Goal: Transaction & Acquisition: Purchase product/service

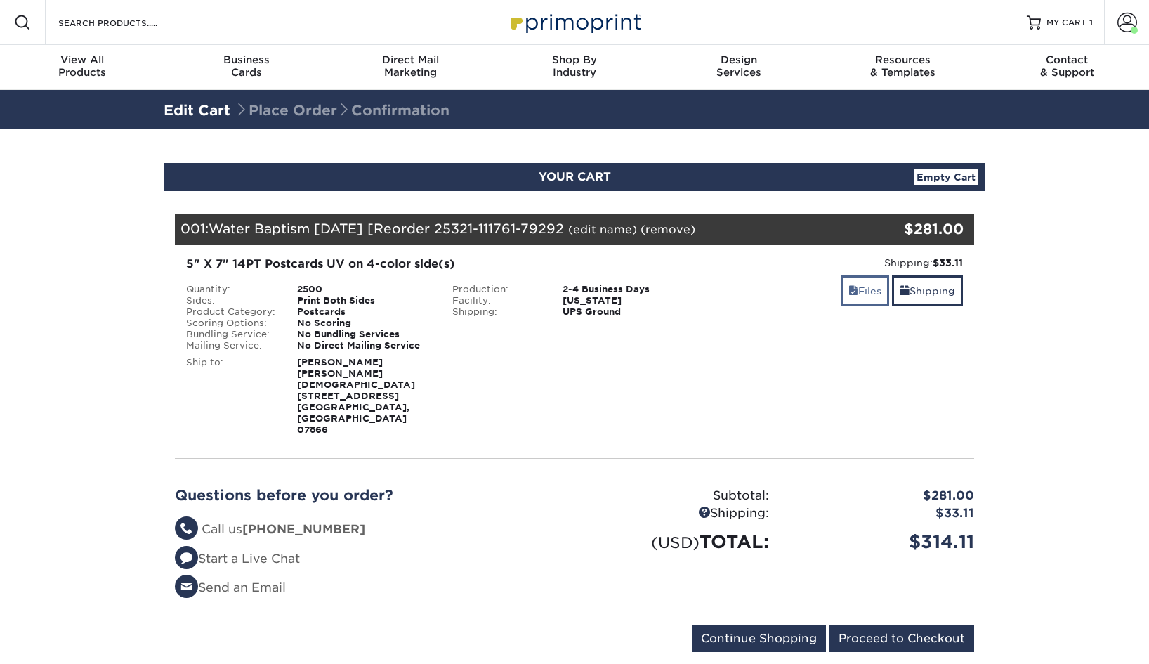
click at [864, 296] on link "Files" at bounding box center [865, 290] width 48 height 30
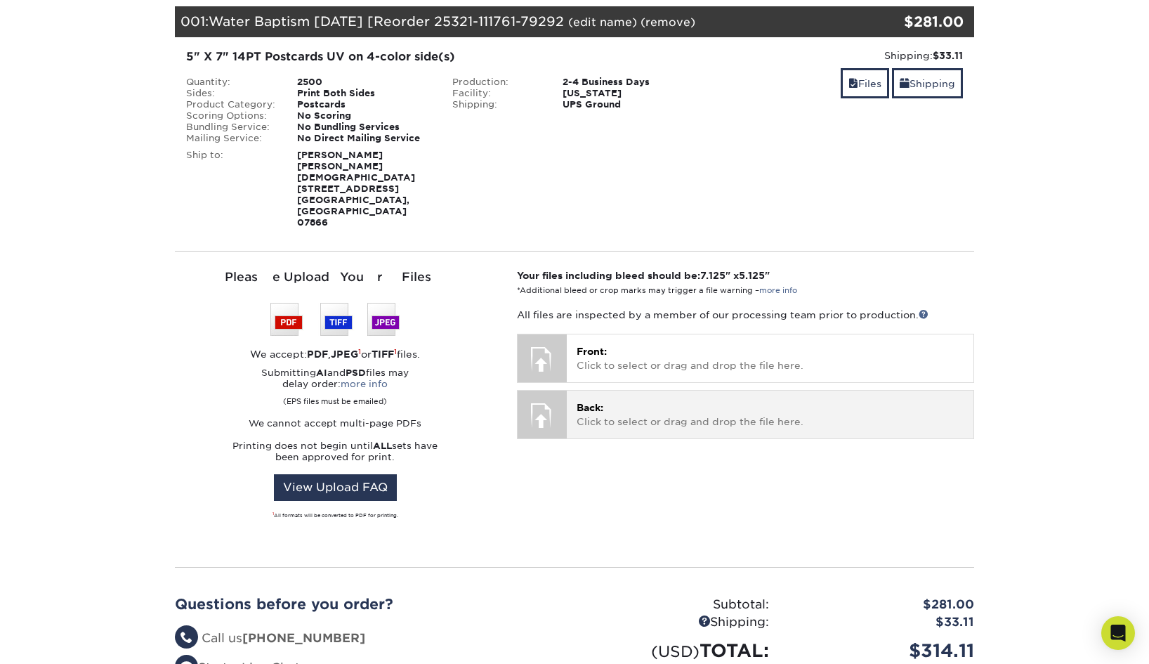
scroll to position [208, 0]
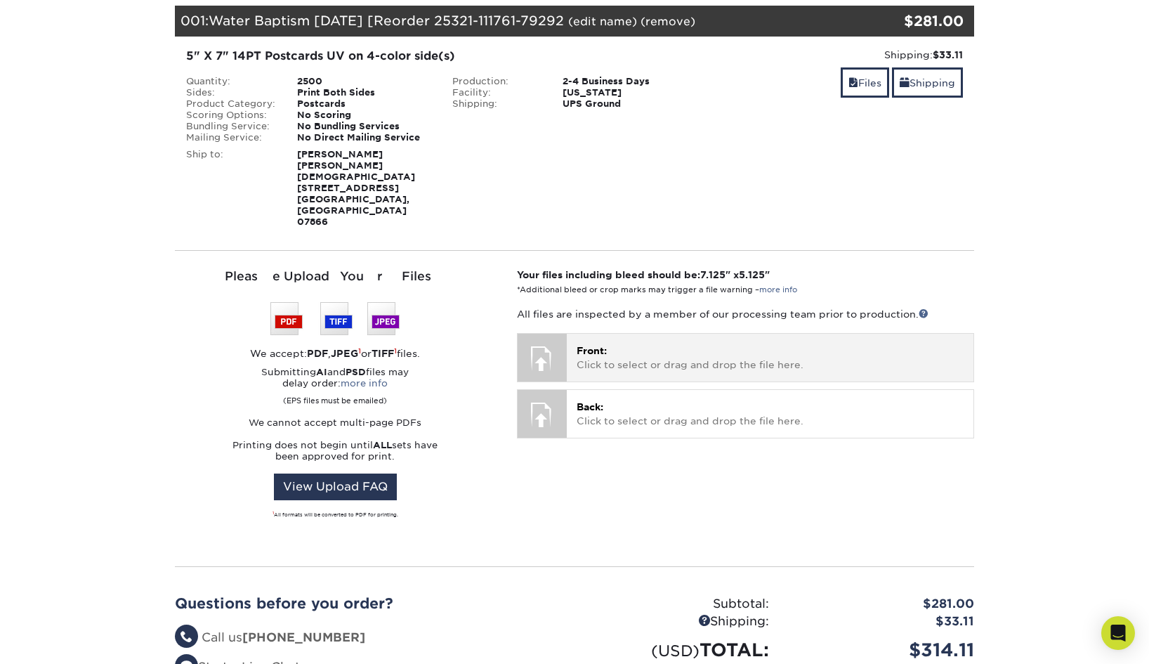
click at [680, 343] on p "Front: Click to select or drag and drop the file here." at bounding box center [770, 357] width 387 height 29
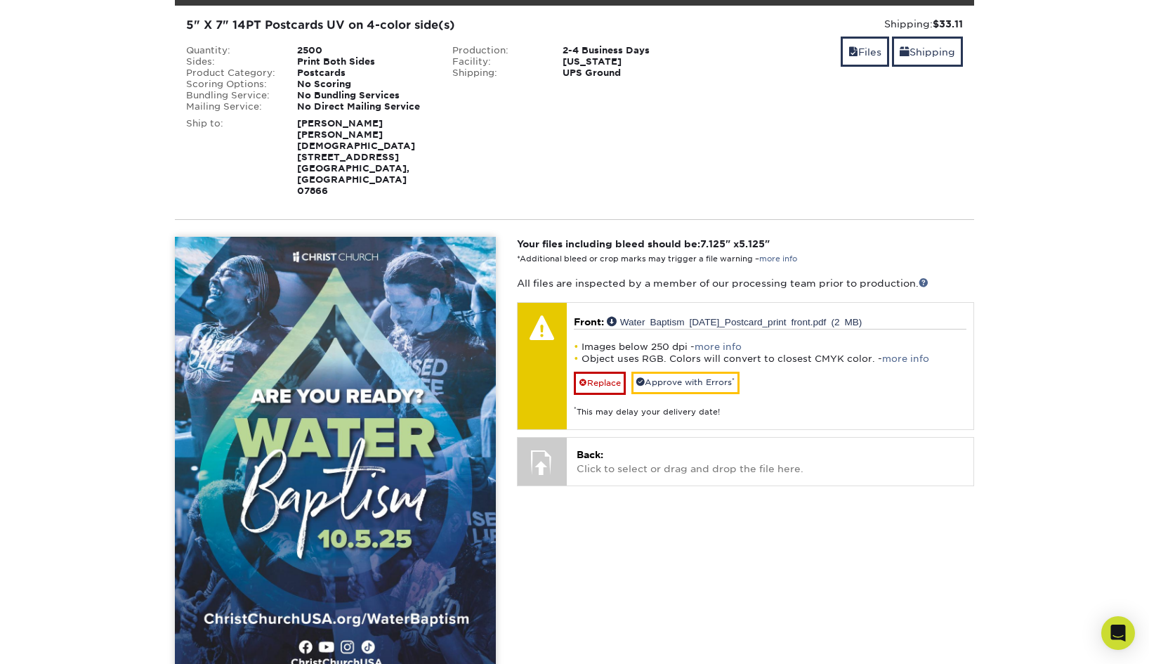
scroll to position [280, 0]
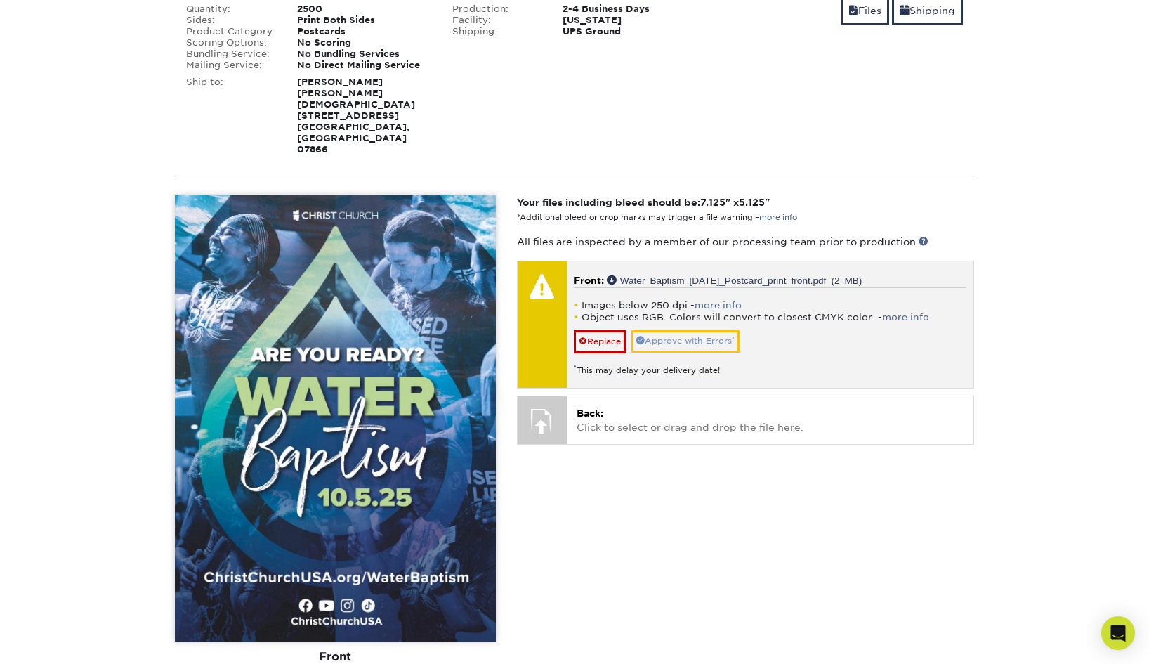
click at [699, 330] on link "Approve with Errors *" at bounding box center [685, 341] width 108 height 22
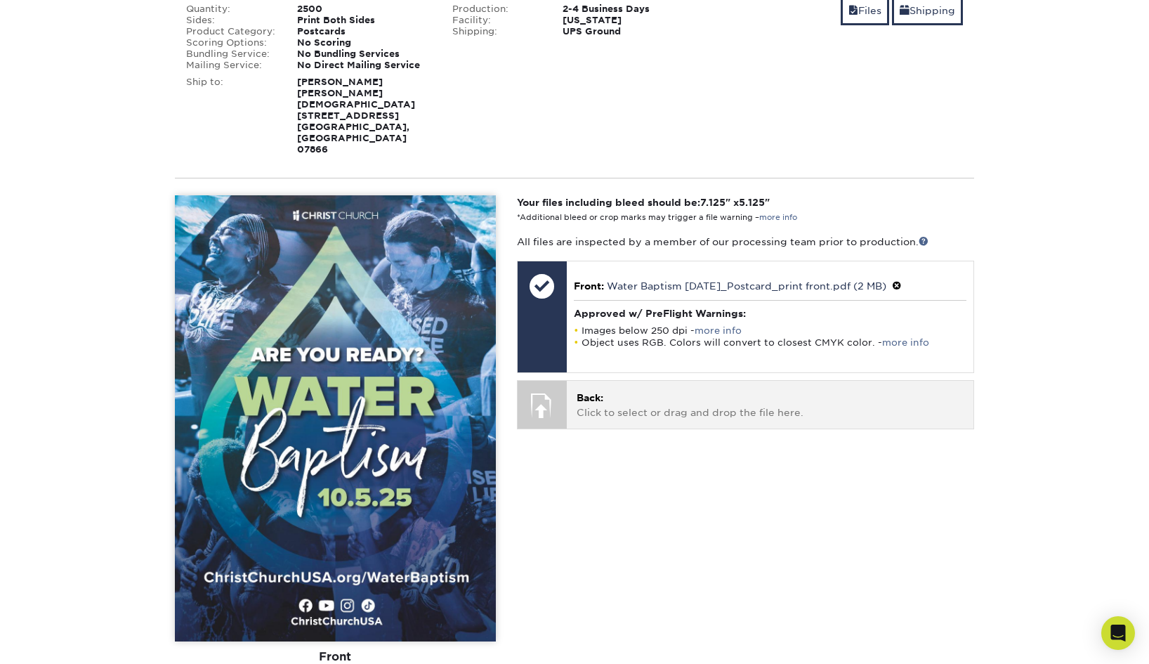
click at [683, 390] on p "Back: Click to select or drag and drop the file here." at bounding box center [770, 404] width 387 height 29
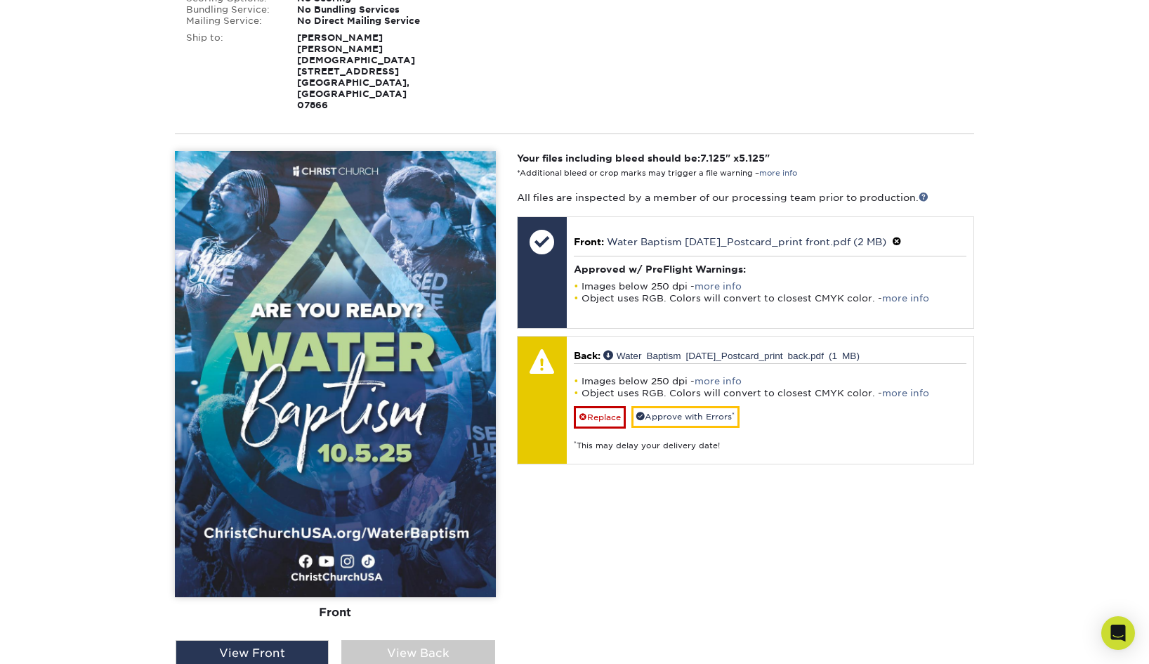
scroll to position [327, 0]
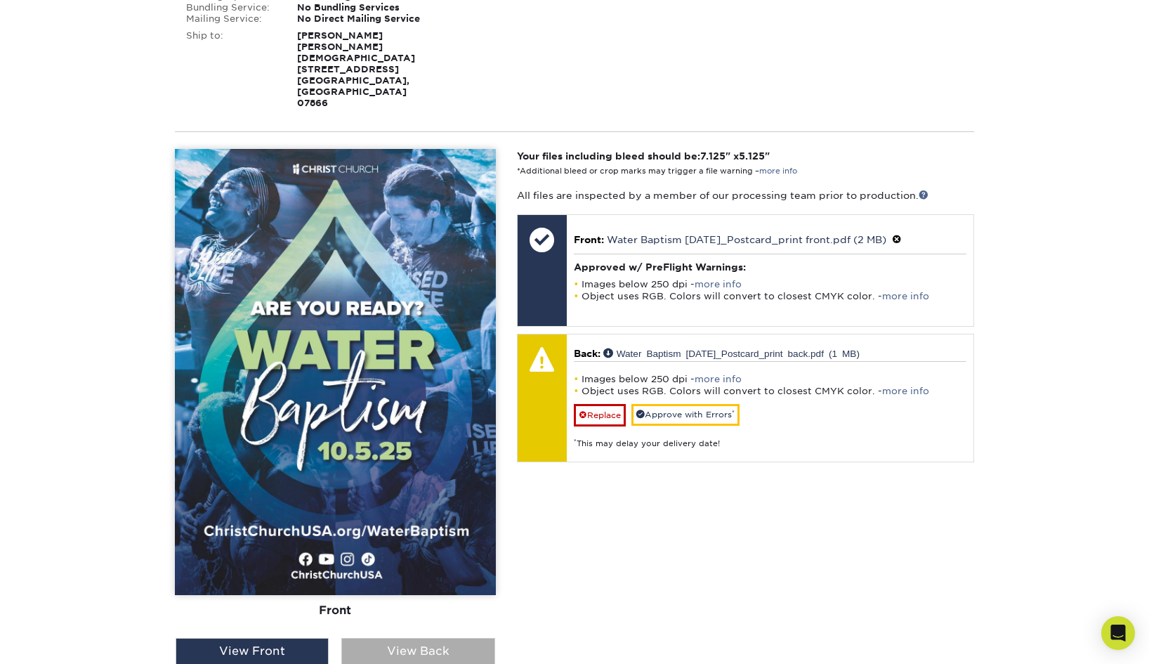
click at [396, 638] on div "View Back" at bounding box center [417, 651] width 153 height 27
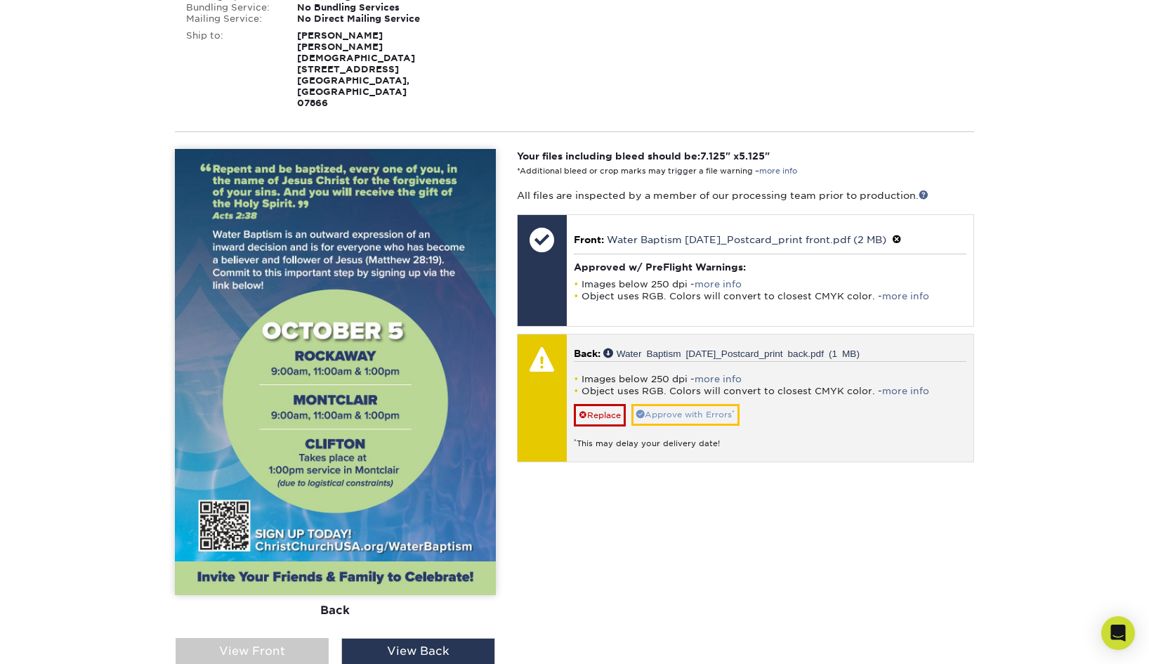
click at [664, 404] on link "Approve with Errors *" at bounding box center [685, 415] width 108 height 22
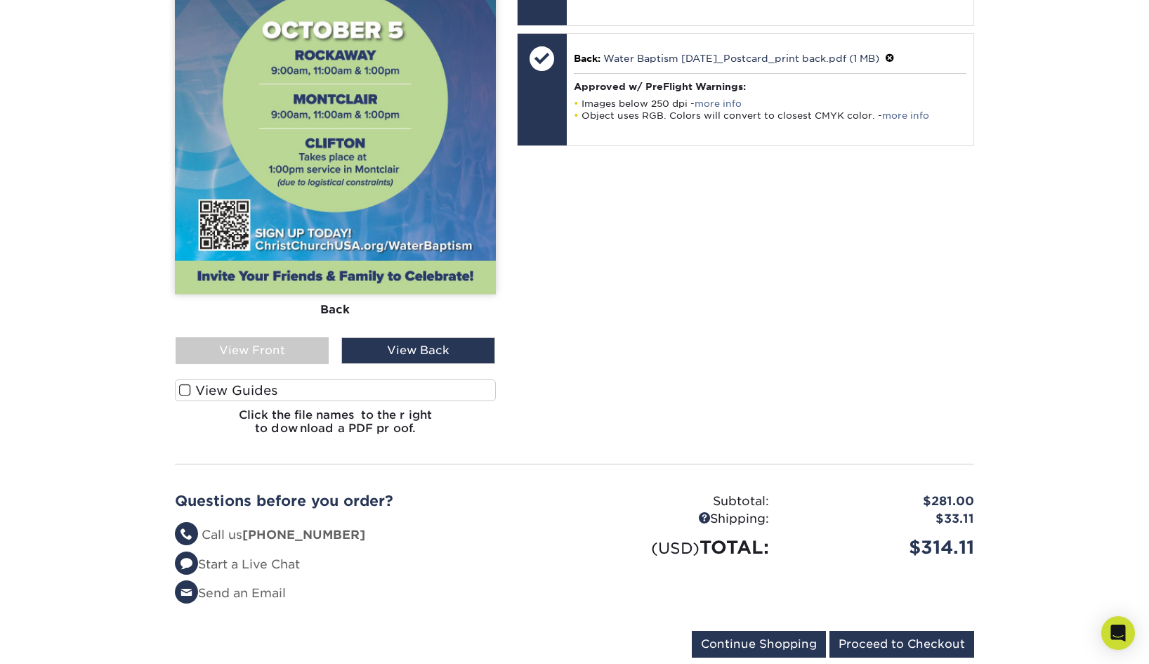
scroll to position [648, 0]
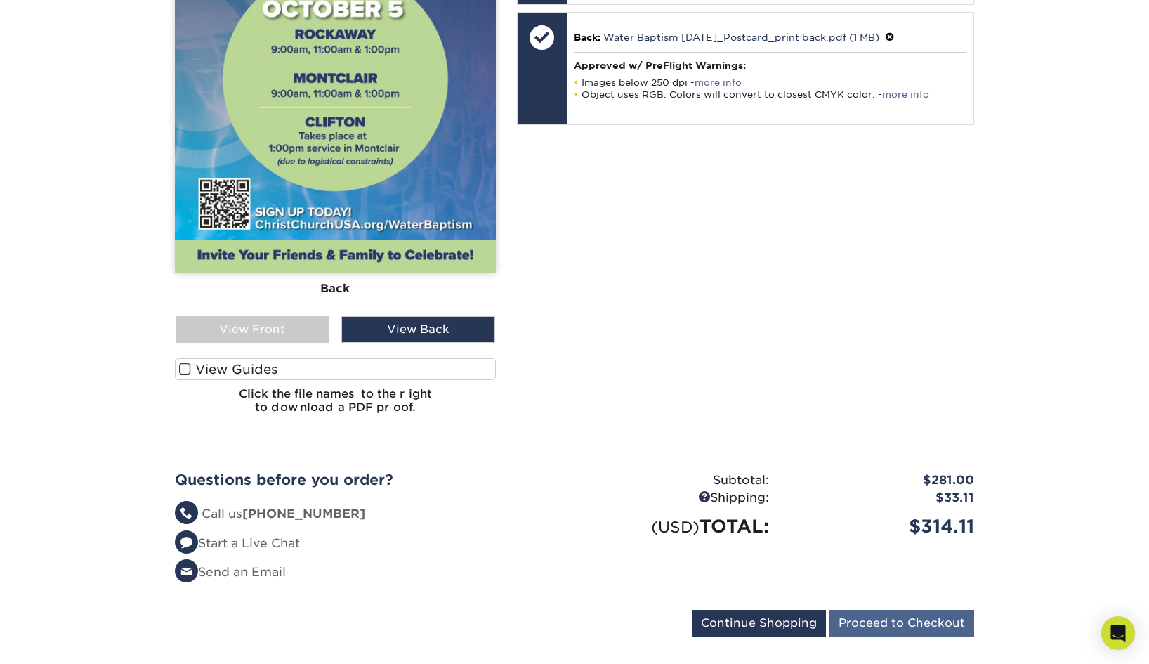
click at [883, 610] on input "Proceed to Checkout" at bounding box center [901, 623] width 145 height 27
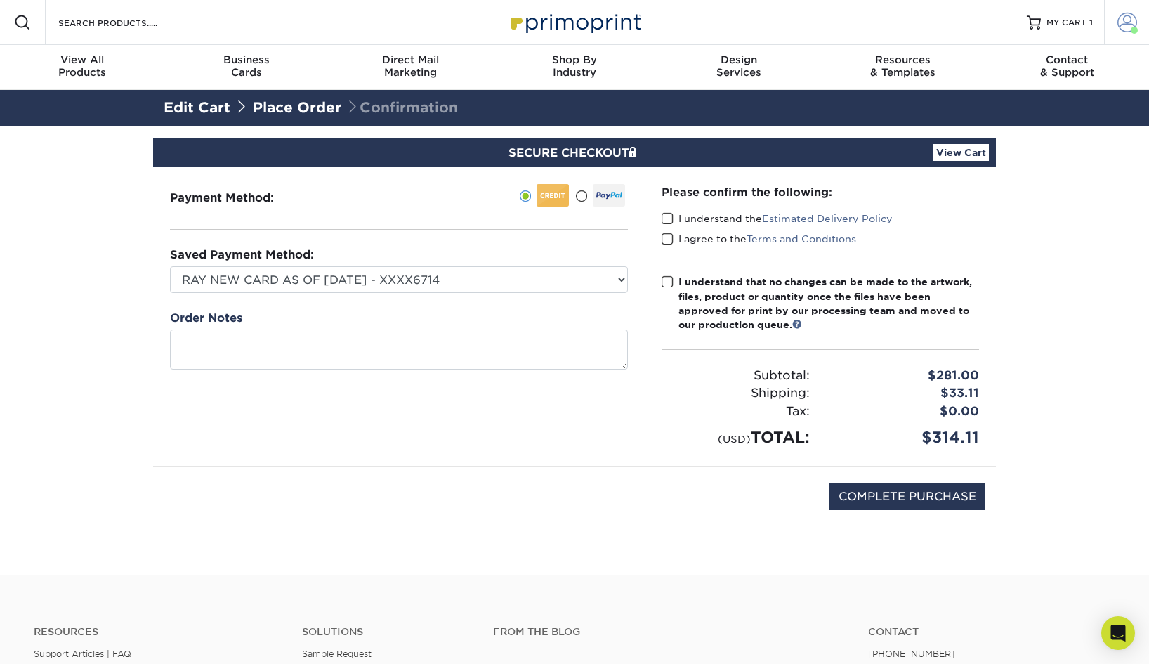
click at [1124, 31] on span at bounding box center [1127, 23] width 20 height 20
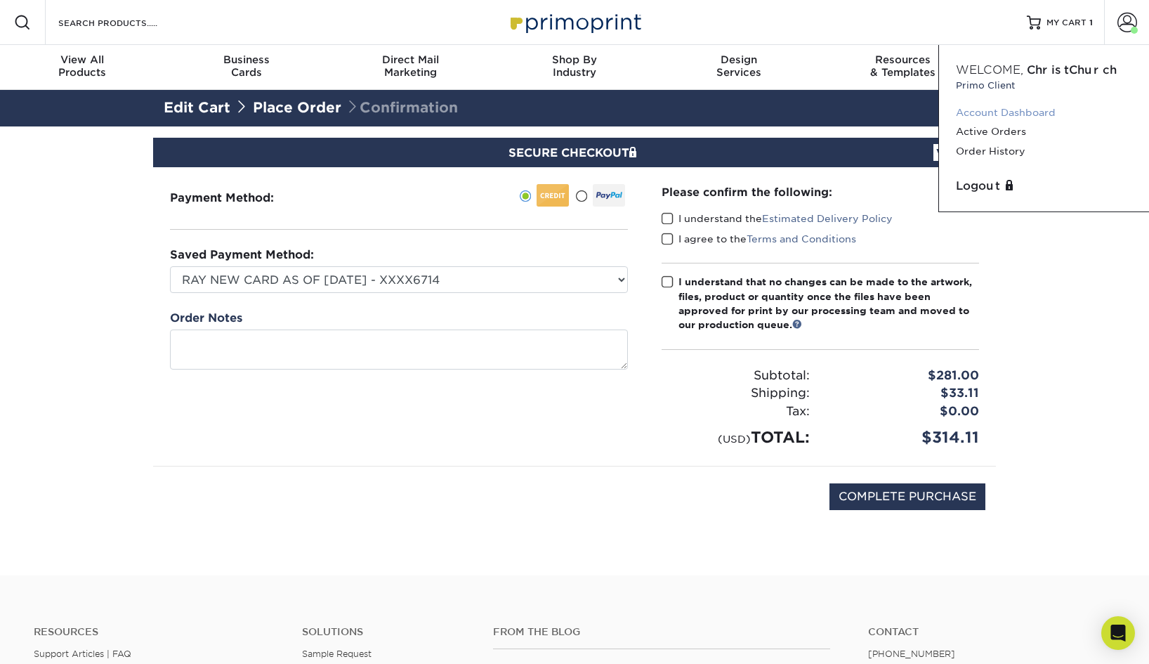
click at [1022, 113] on link "Account Dashboard" at bounding box center [1044, 112] width 176 height 19
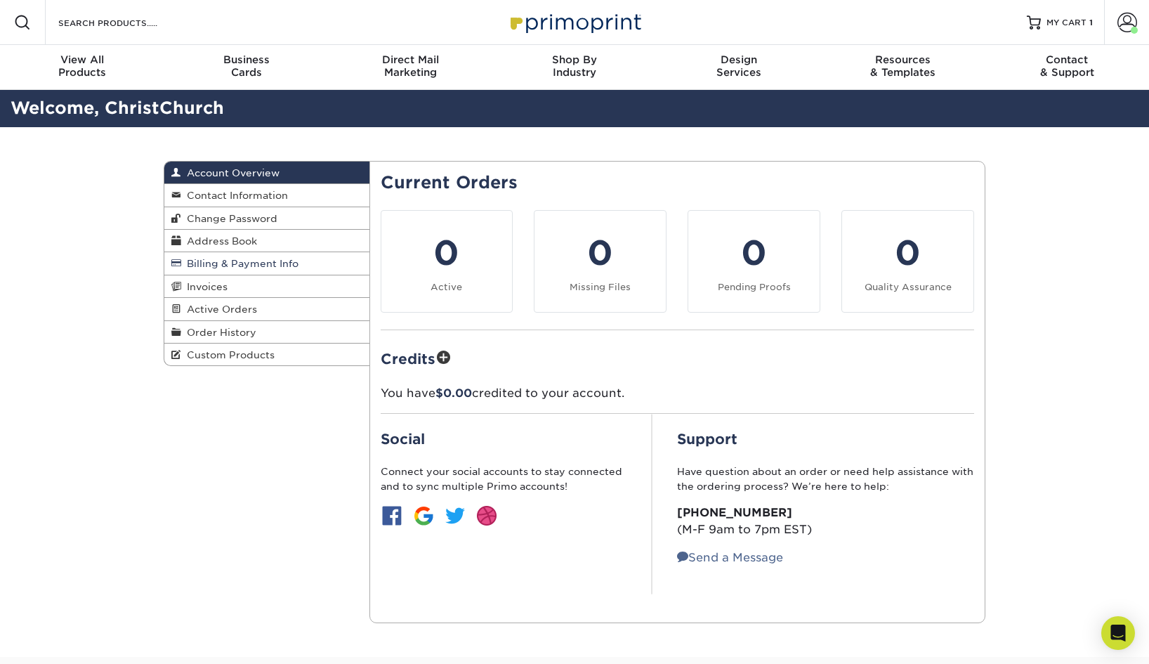
click at [258, 262] on span "Billing & Payment Info" at bounding box center [239, 263] width 117 height 11
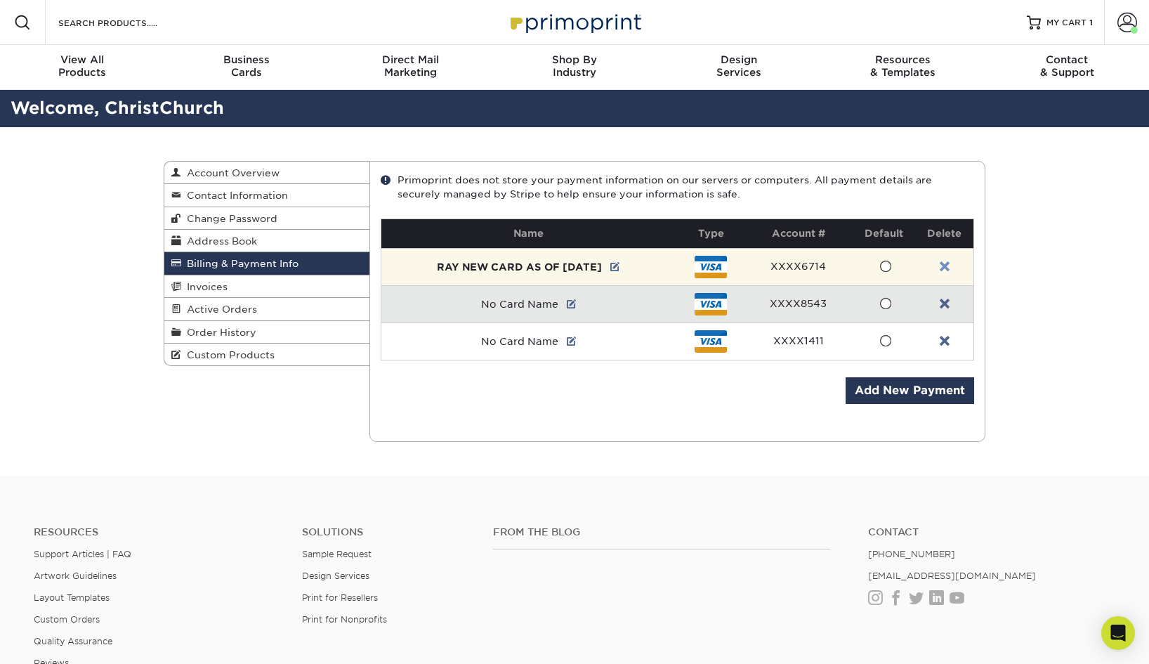
click at [947, 264] on link at bounding box center [945, 266] width 10 height 11
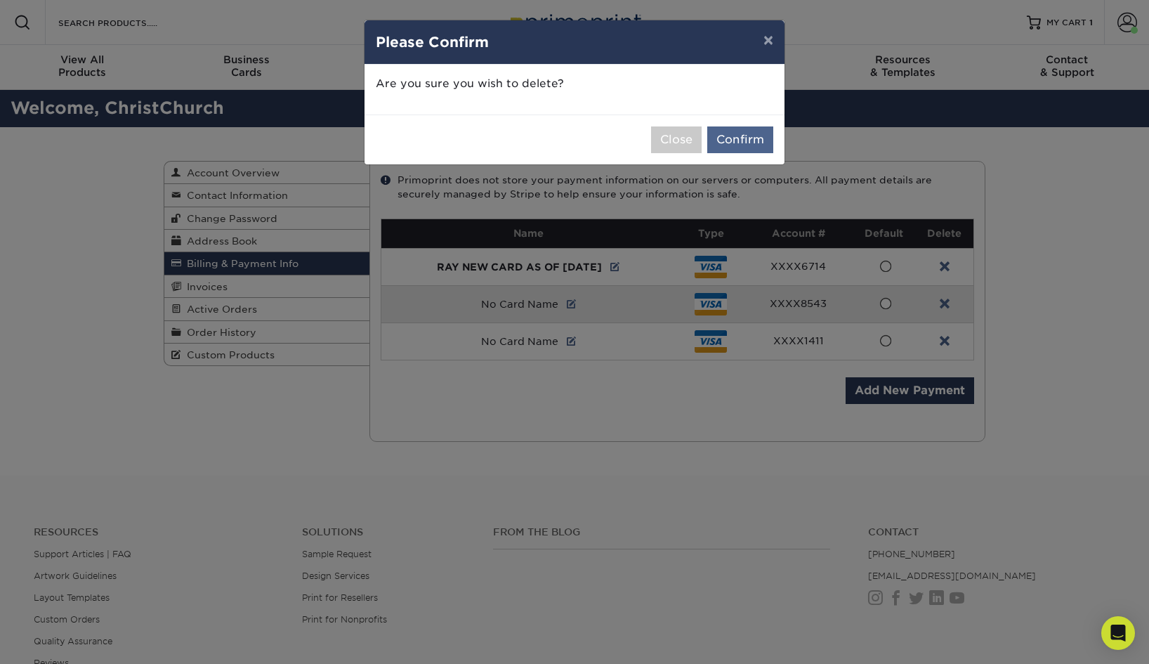
click at [753, 143] on button "Confirm" at bounding box center [740, 139] width 66 height 27
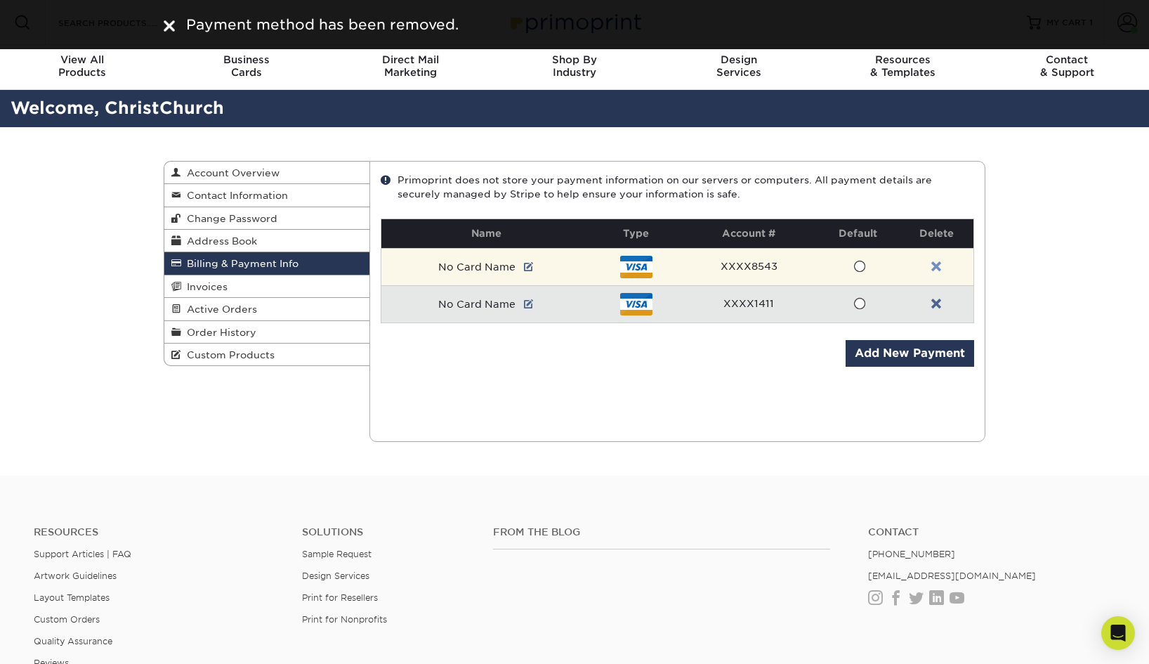
click at [937, 263] on link at bounding box center [936, 266] width 10 height 11
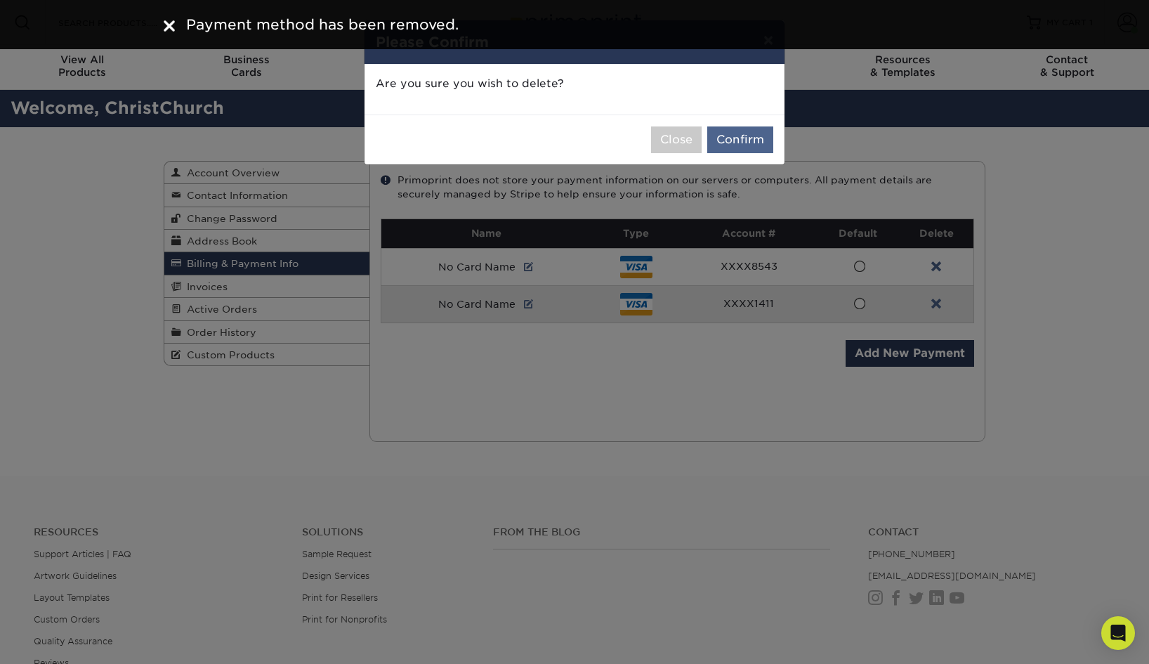
click at [758, 145] on button "Confirm" at bounding box center [740, 139] width 66 height 27
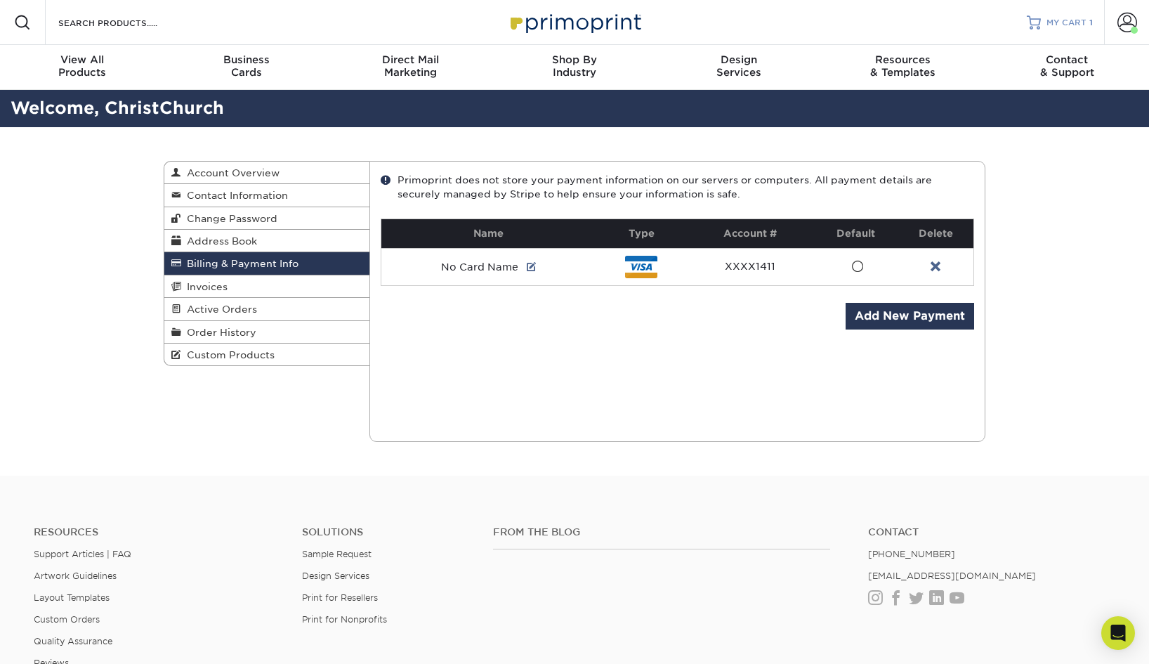
click at [1069, 24] on span "MY CART" at bounding box center [1066, 23] width 40 height 12
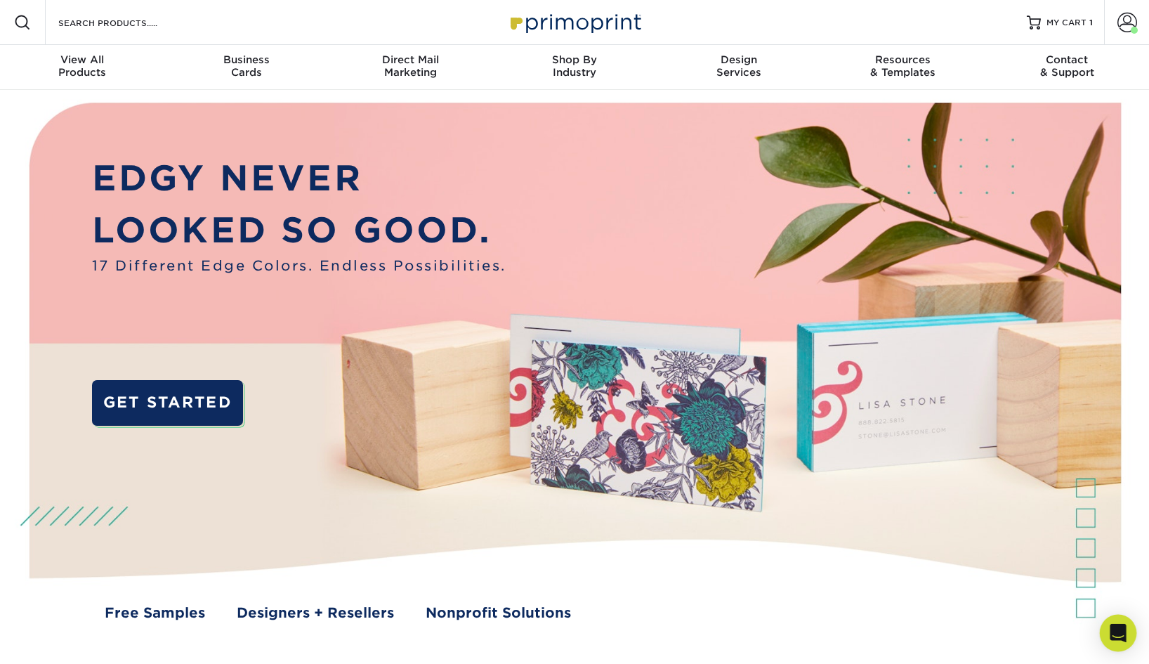
click at [1110, 628] on div "Open Intercom Messenger" at bounding box center [1118, 632] width 37 height 37
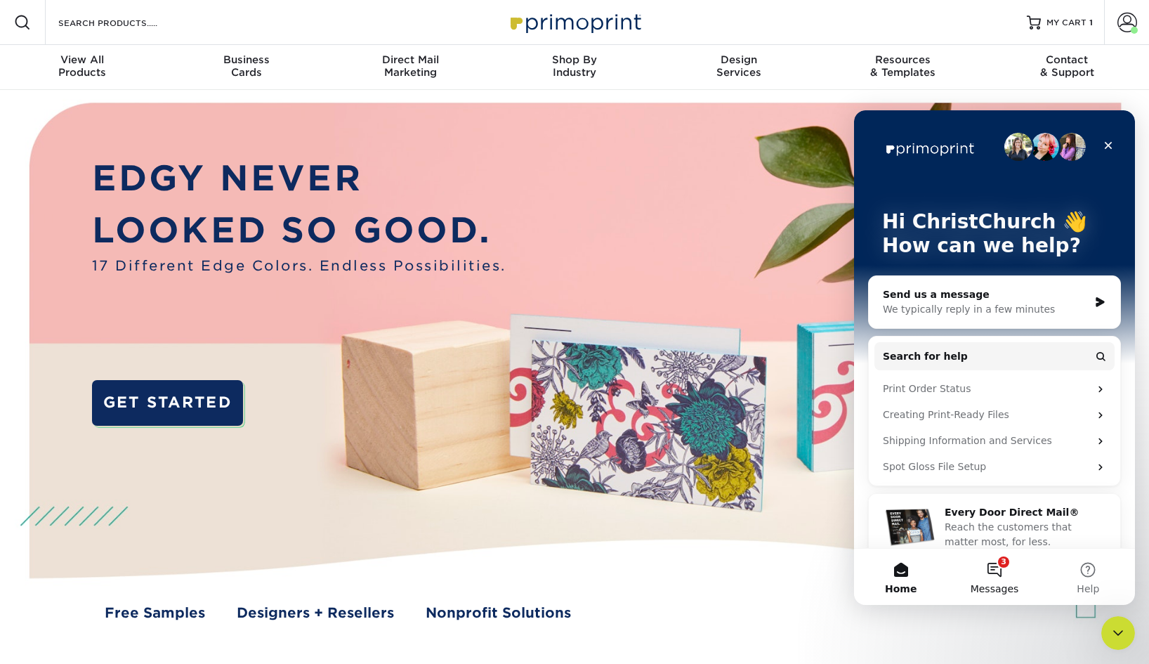
click at [995, 578] on button "3 Messages" at bounding box center [993, 576] width 93 height 56
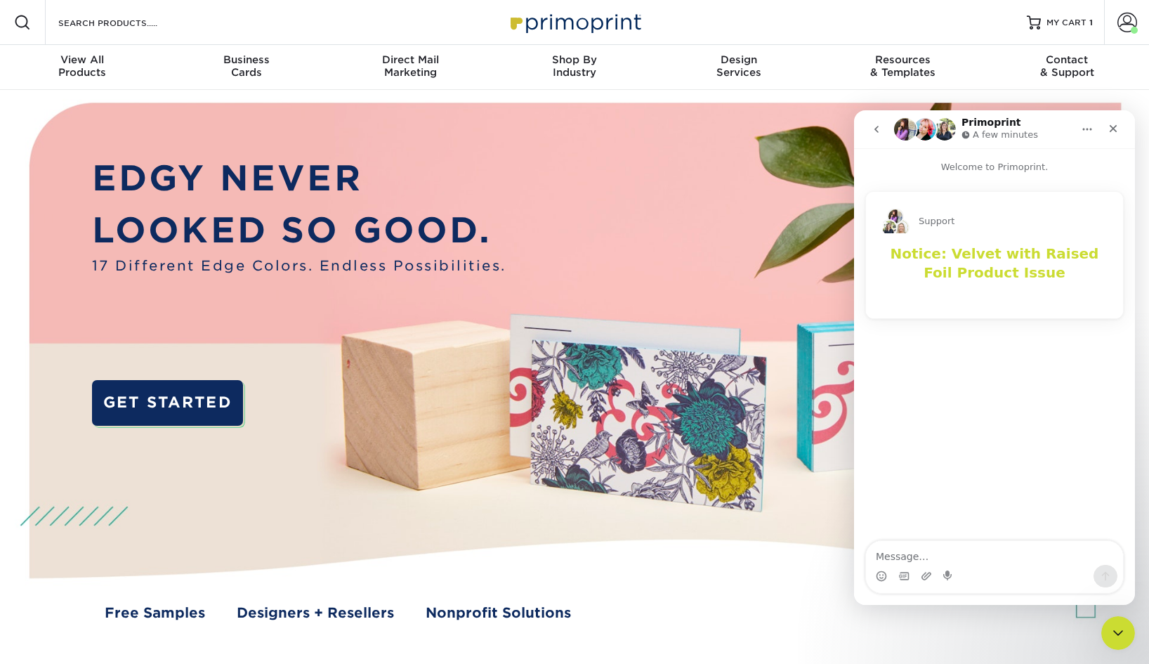
click at [968, 258] on b "Notice: Velvet with Raised Foil Product Issue" at bounding box center [994, 263] width 209 height 36
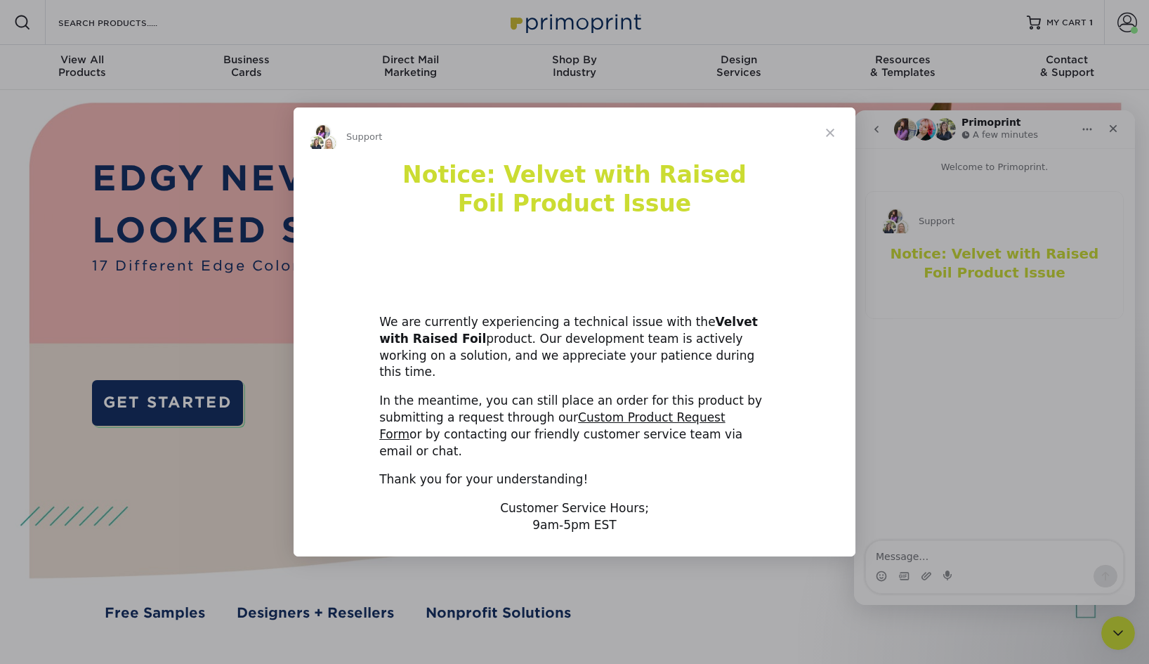
click at [832, 152] on span "Close" at bounding box center [830, 132] width 51 height 51
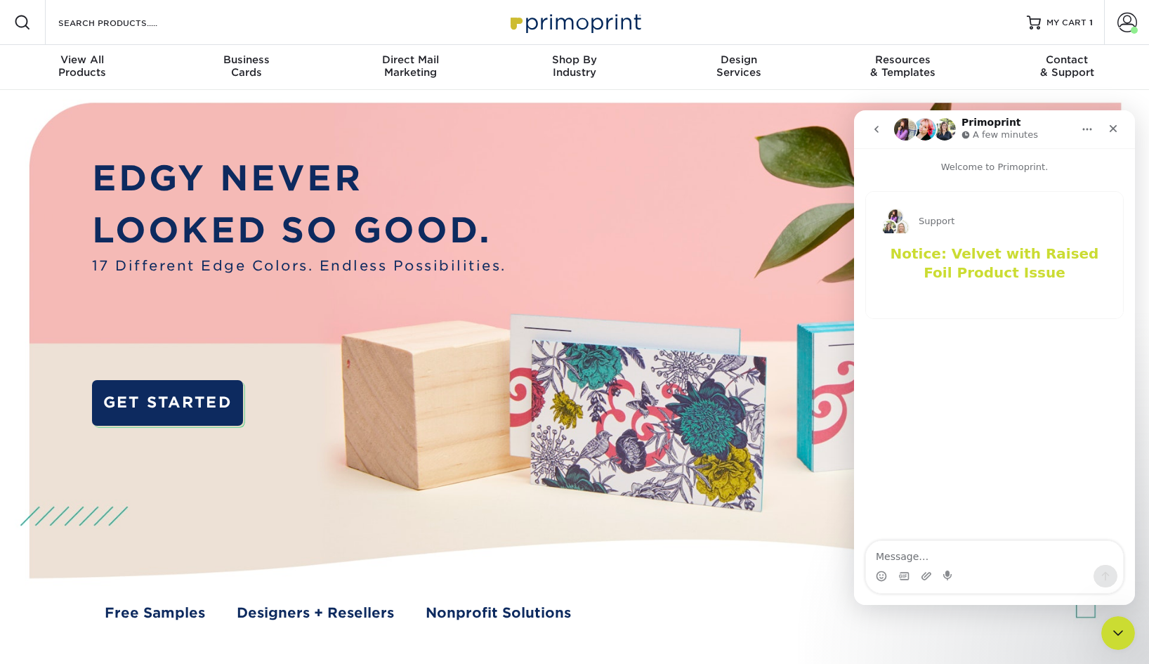
click at [877, 127] on icon "go back" at bounding box center [876, 129] width 4 height 7
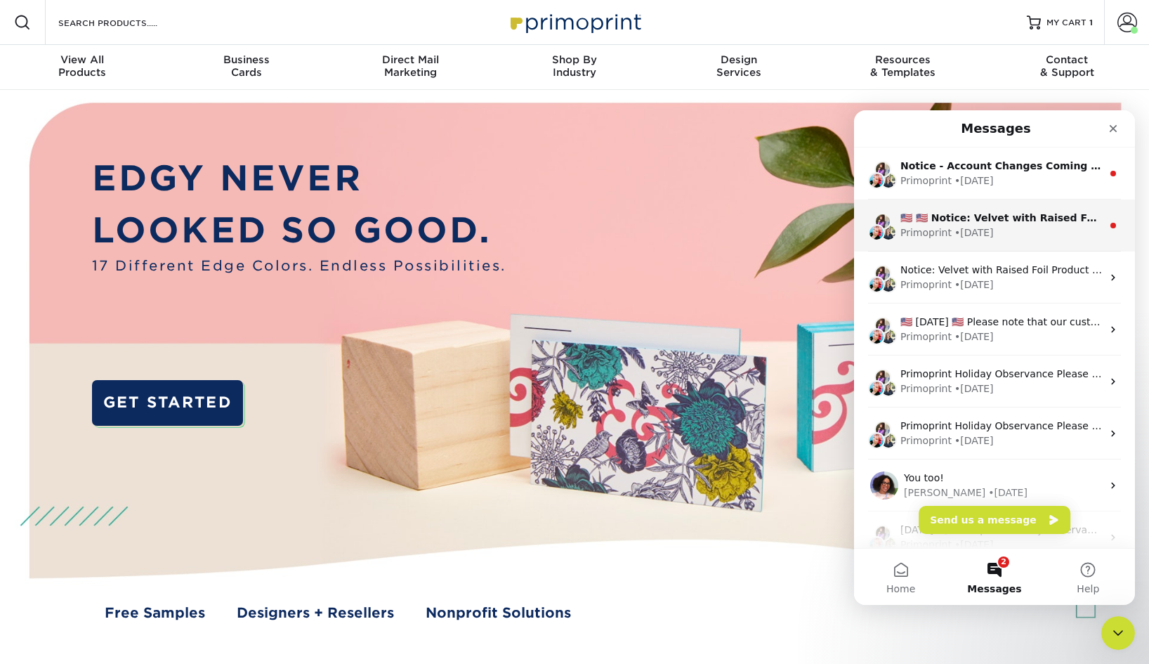
click at [930, 230] on div "Primoprint" at bounding box center [925, 232] width 51 height 15
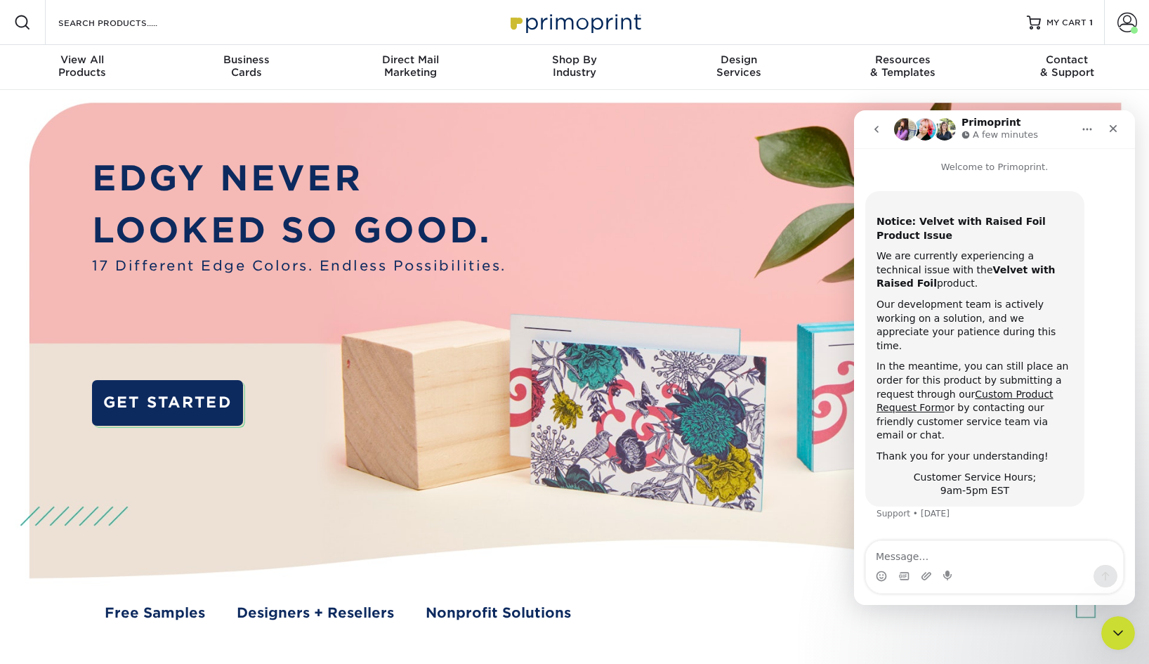
click at [878, 129] on icon "go back" at bounding box center [876, 129] width 11 height 11
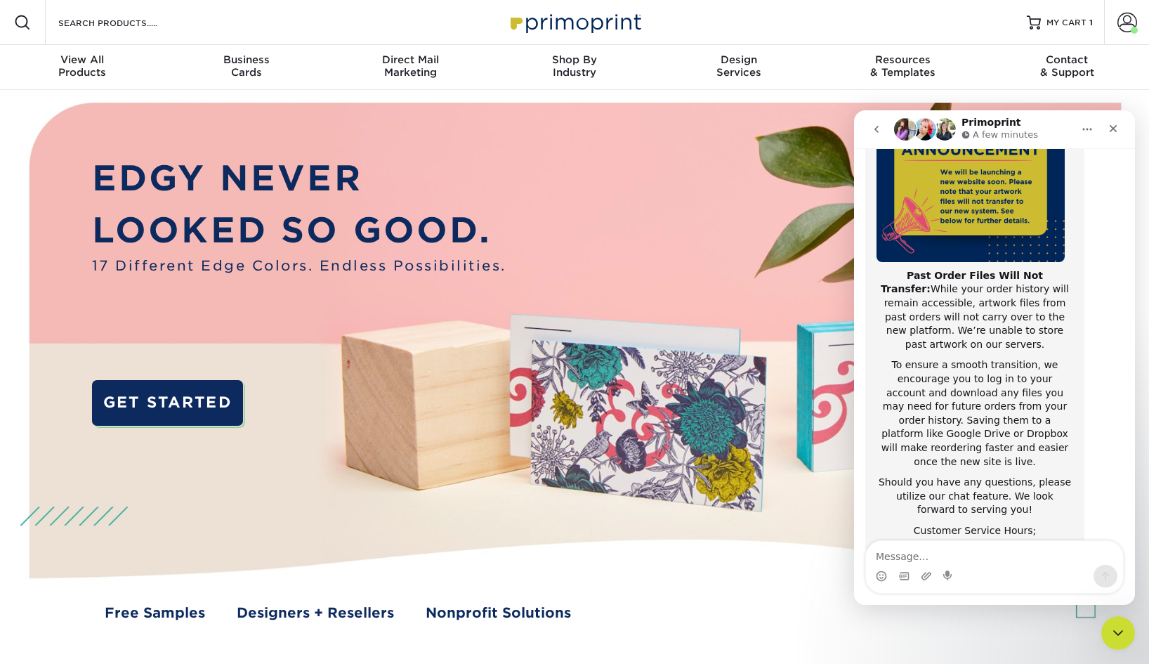
scroll to position [180, 0]
click at [877, 130] on icon "go back" at bounding box center [876, 129] width 11 height 11
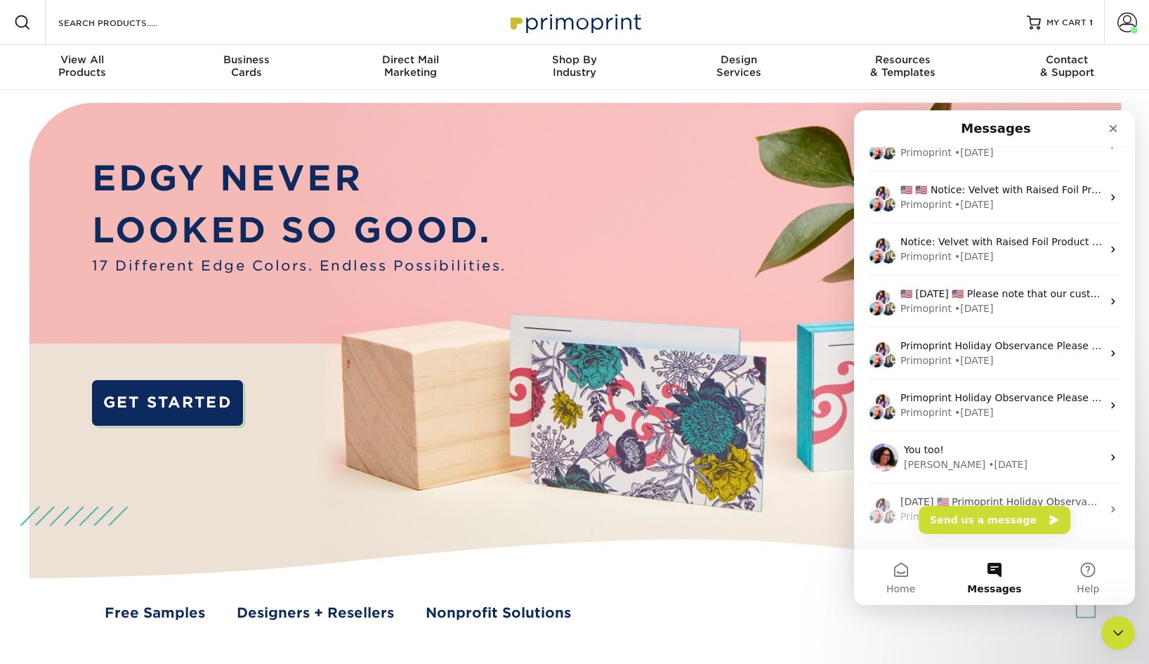
scroll to position [0, 0]
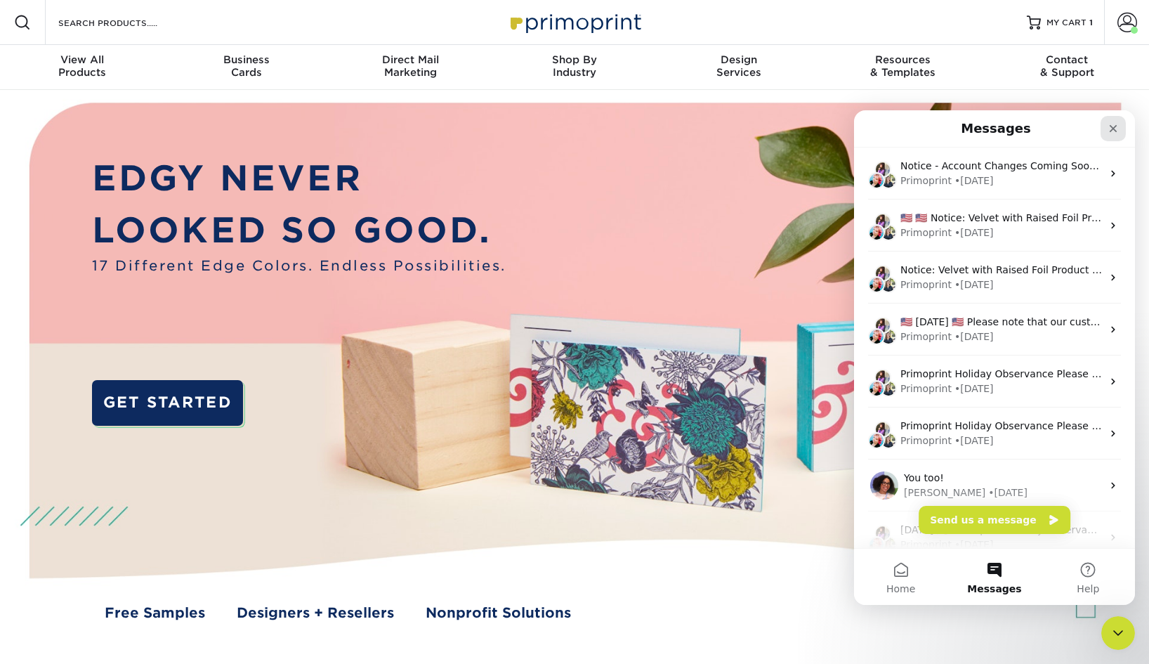
click at [1110, 131] on icon "Close" at bounding box center [1113, 129] width 8 height 8
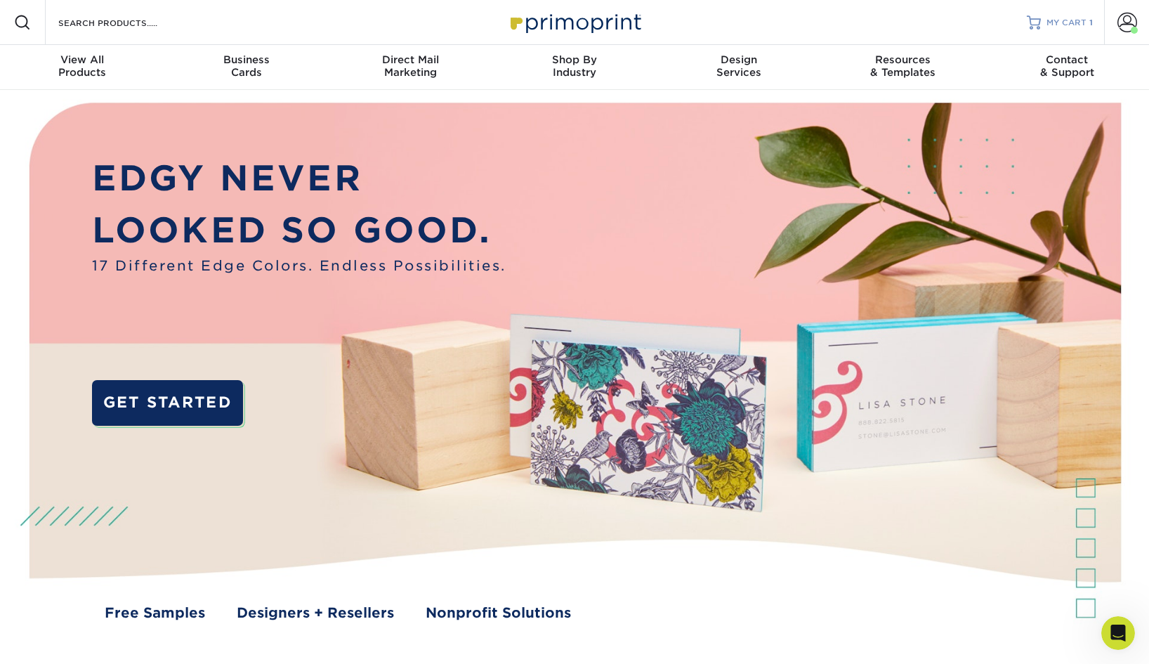
click at [1079, 25] on span "MY CART" at bounding box center [1066, 23] width 40 height 12
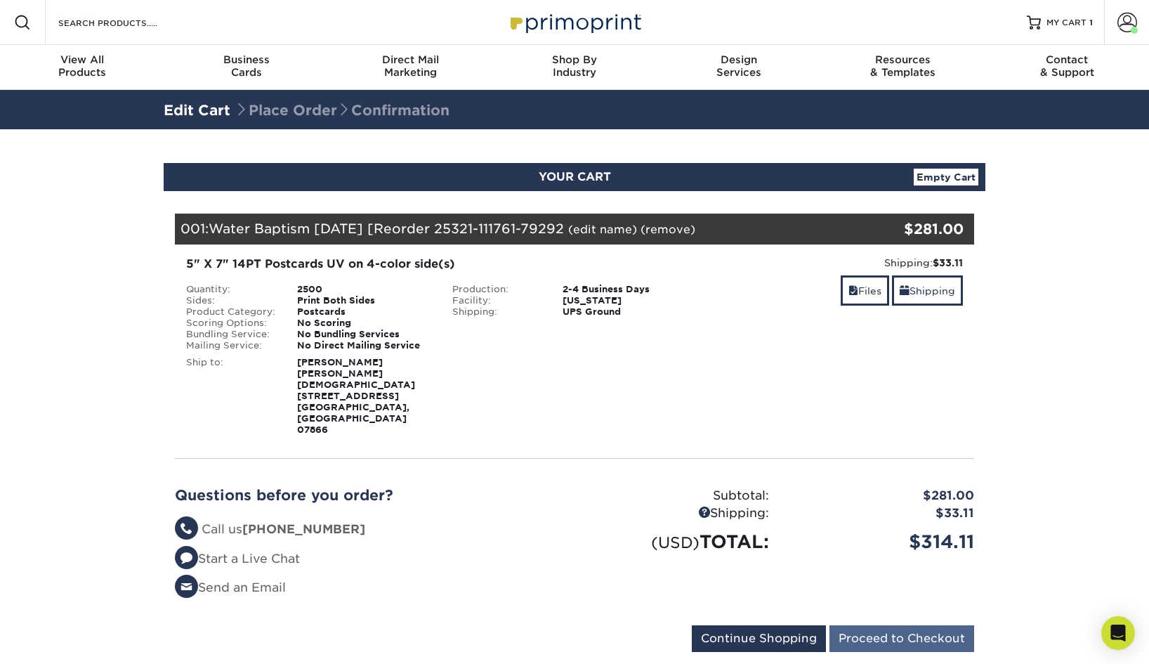
click at [874, 625] on input "Proceed to Checkout" at bounding box center [901, 638] width 145 height 27
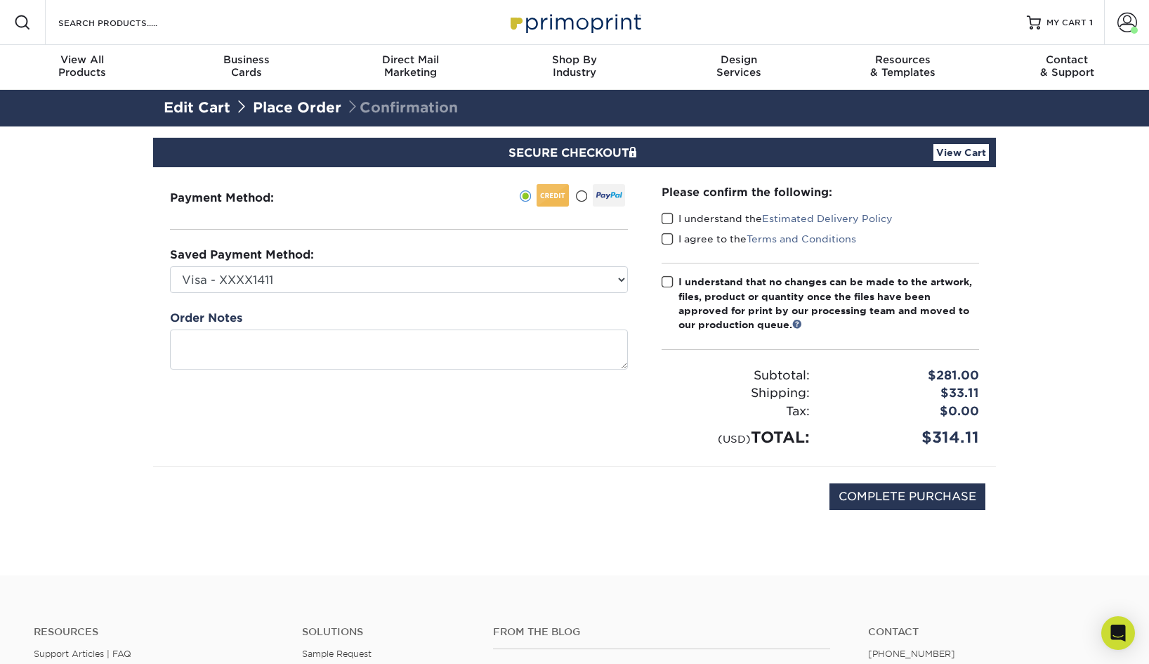
click at [668, 218] on span at bounding box center [667, 218] width 12 height 13
click at [0, 0] on input "I understand the Estimated Delivery Policy" at bounding box center [0, 0] width 0 height 0
click at [666, 240] on span at bounding box center [667, 238] width 12 height 13
click at [0, 0] on input "I agree to the Terms and Conditions" at bounding box center [0, 0] width 0 height 0
click at [666, 276] on span at bounding box center [667, 281] width 12 height 13
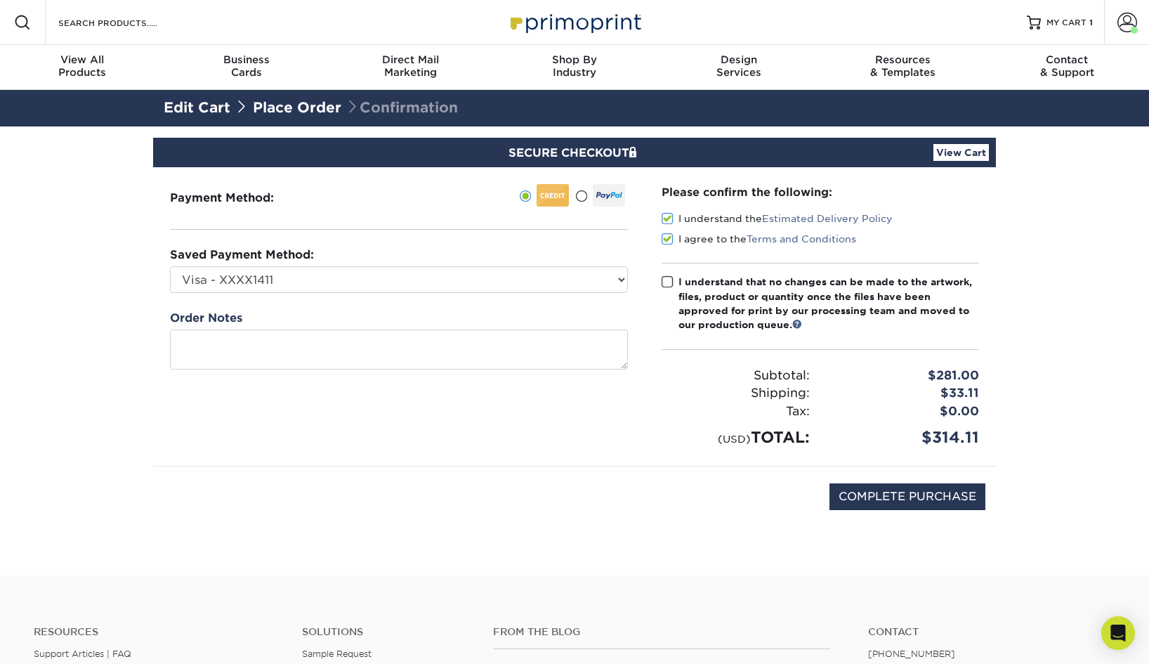
click at [0, 0] on input "I understand that no changes can be made to the artwork, files, product or quan…" at bounding box center [0, 0] width 0 height 0
click at [940, 493] on input "COMPLETE PURCHASE" at bounding box center [907, 496] width 156 height 27
type input "COMPLETE PURCHASE"
click at [1126, 22] on span at bounding box center [1127, 23] width 20 height 20
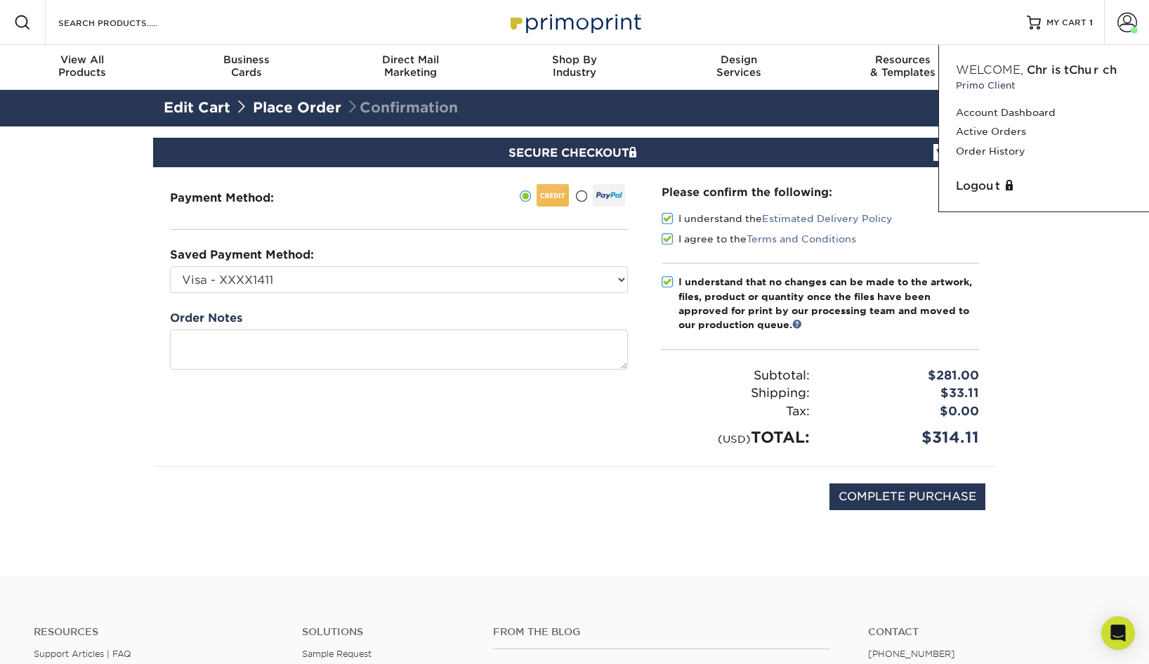
click at [874, 37] on div "Resources Menu Search Products Account Welcome, ChristChurch Primo Client Accou…" at bounding box center [574, 22] width 1149 height 45
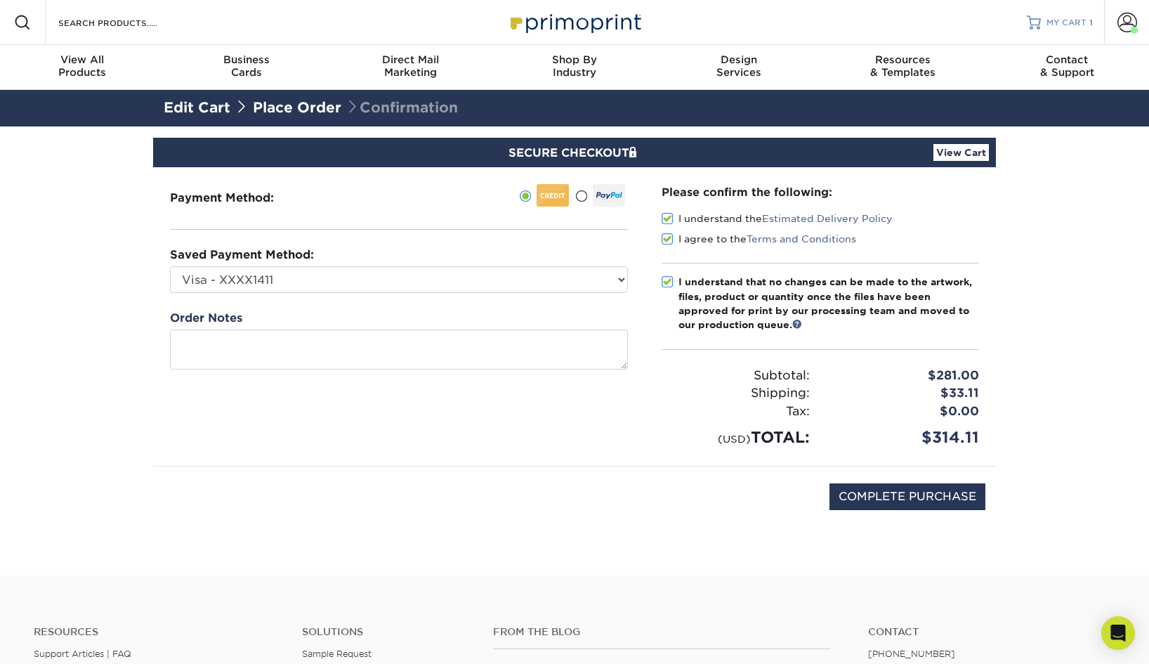
click at [1053, 20] on span "MY CART" at bounding box center [1066, 23] width 40 height 12
